Goal: Information Seeking & Learning: Learn about a topic

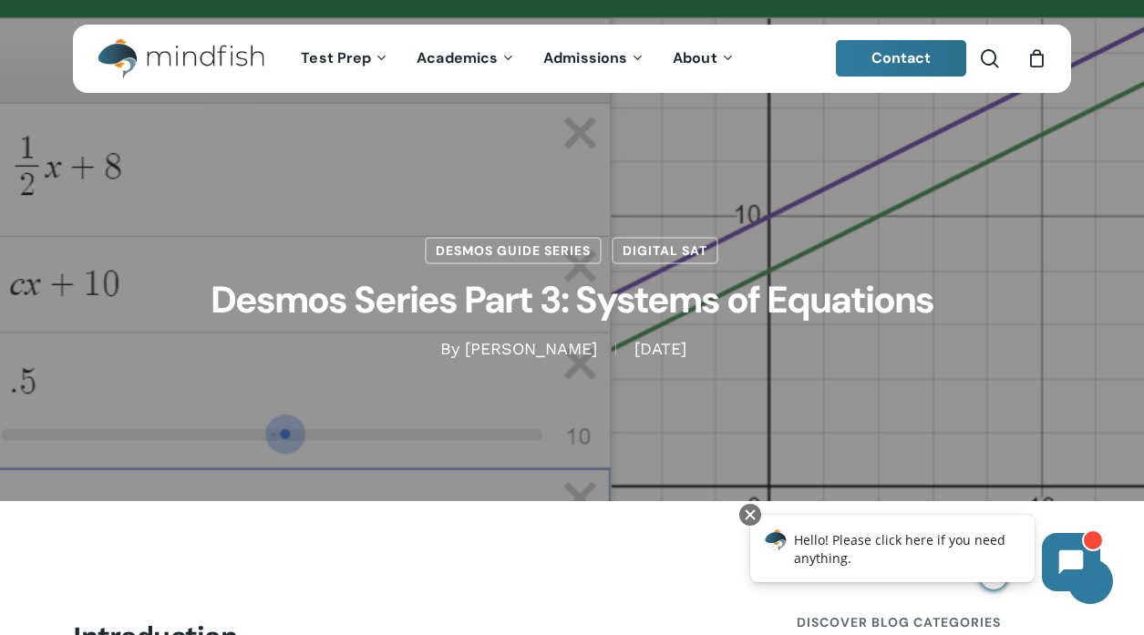
click at [554, 342] on link "[PERSON_NAME]" at bounding box center [531, 348] width 132 height 19
click at [563, 317] on h1 "Desmos Series Part 3: Systems of Equations" at bounding box center [572, 301] width 911 height 74
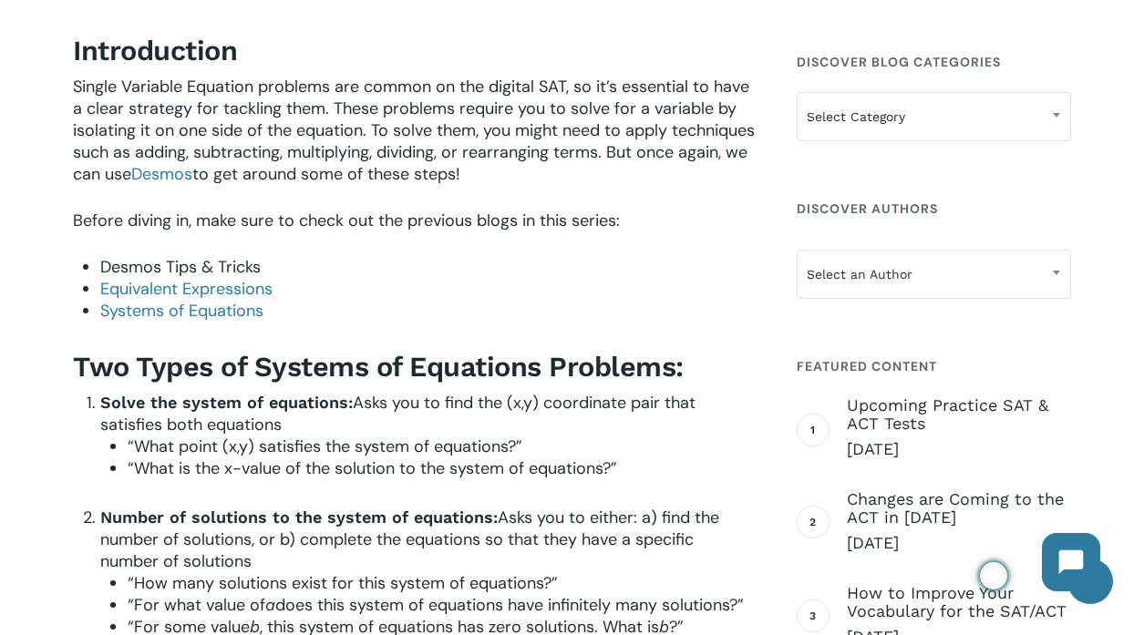
scroll to position [579, 0]
